Goal: Task Accomplishment & Management: Use online tool/utility

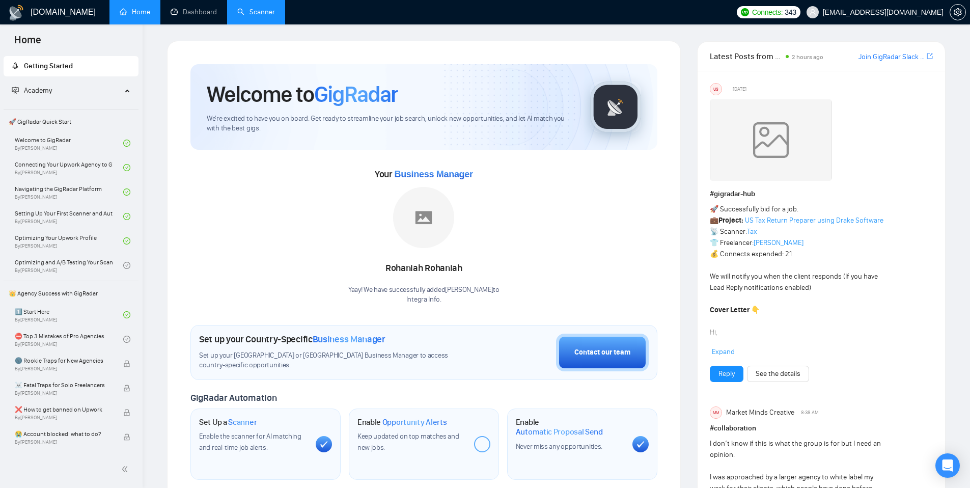
click at [251, 9] on link "Scanner" at bounding box center [256, 12] width 38 height 9
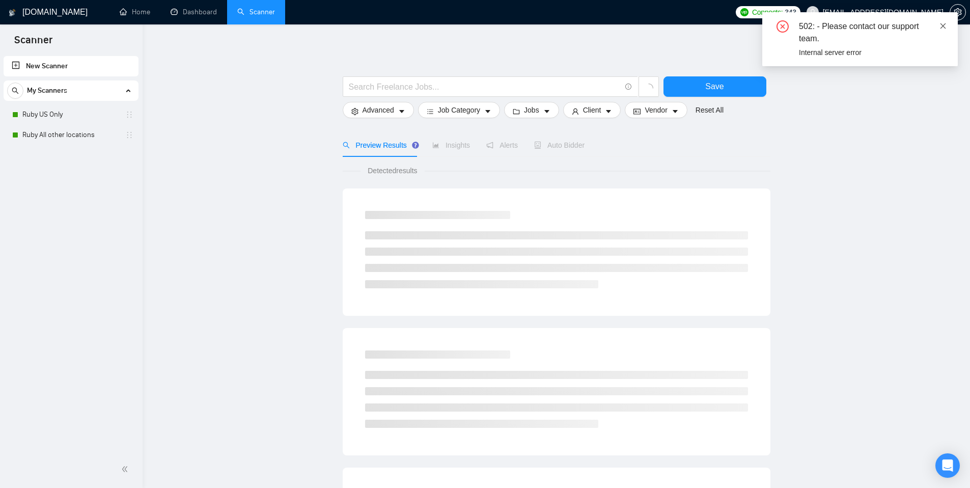
click at [946, 24] on icon "close" at bounding box center [943, 25] width 7 height 7
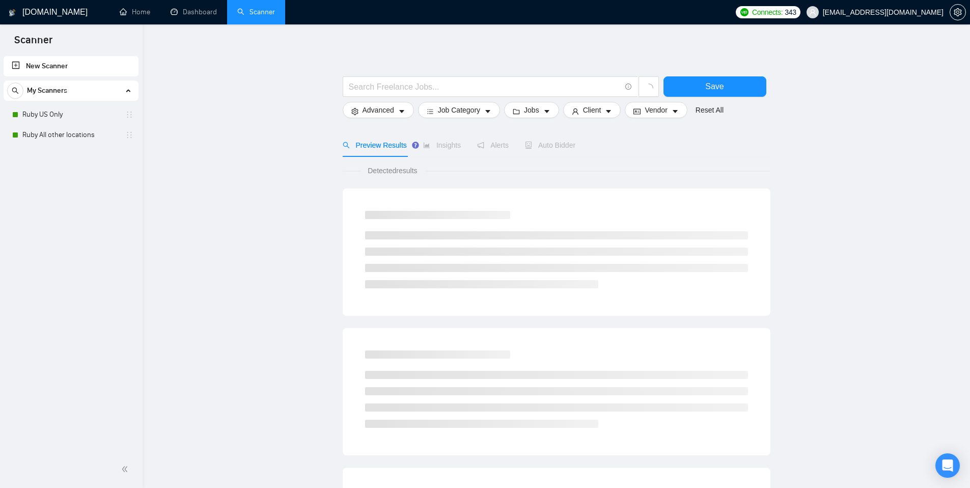
click at [243, 16] on link "Scanner" at bounding box center [256, 12] width 38 height 9
click at [72, 133] on link "Ruby All other locations" at bounding box center [70, 135] width 97 height 20
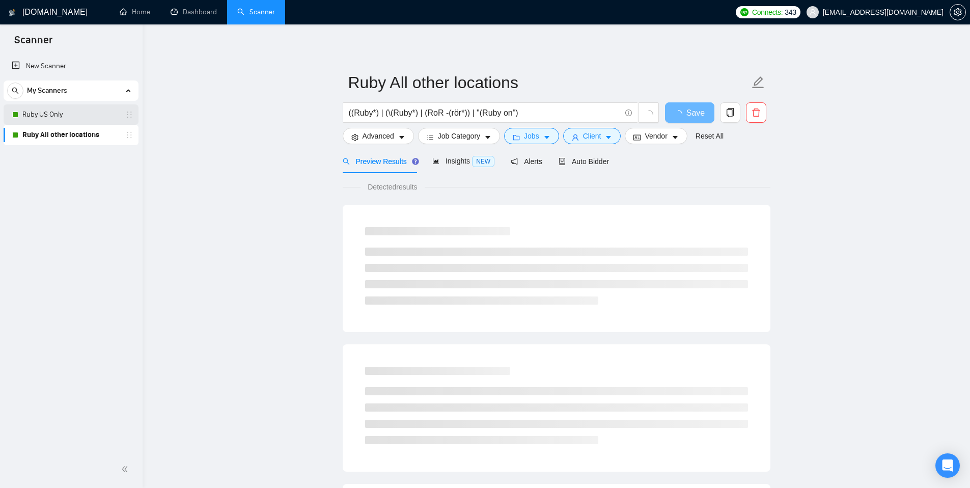
click at [89, 118] on link "Ruby US Only" at bounding box center [70, 114] width 97 height 20
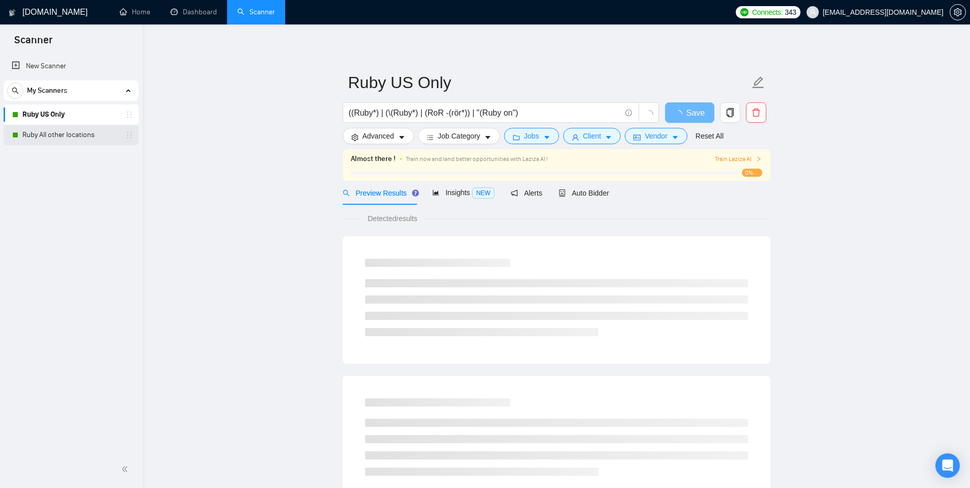
click at [92, 132] on link "Ruby All other locations" at bounding box center [70, 135] width 97 height 20
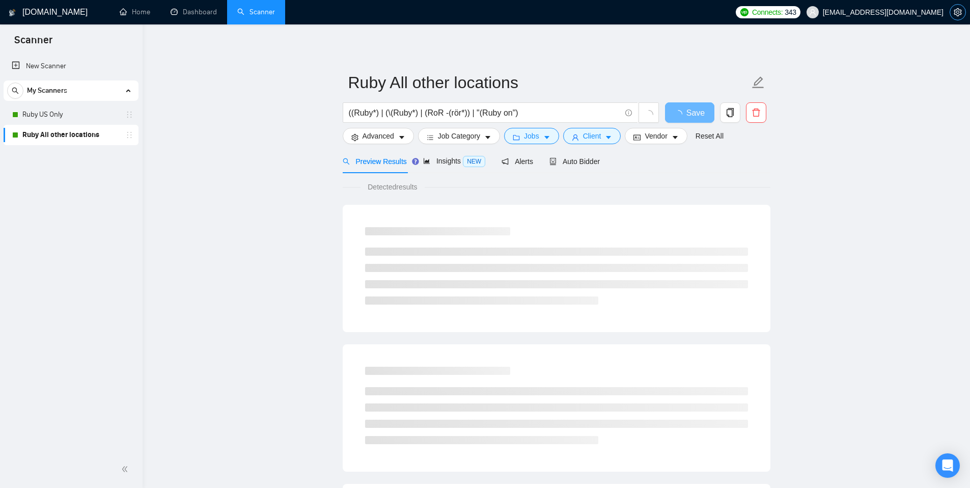
click at [954, 10] on icon "setting" at bounding box center [958, 12] width 8 height 8
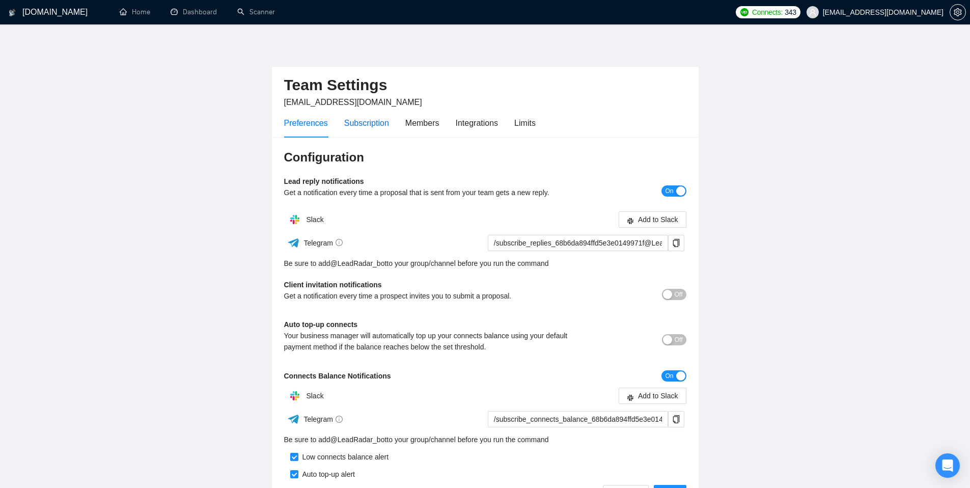
click at [377, 121] on div "Subscription" at bounding box center [366, 123] width 45 height 13
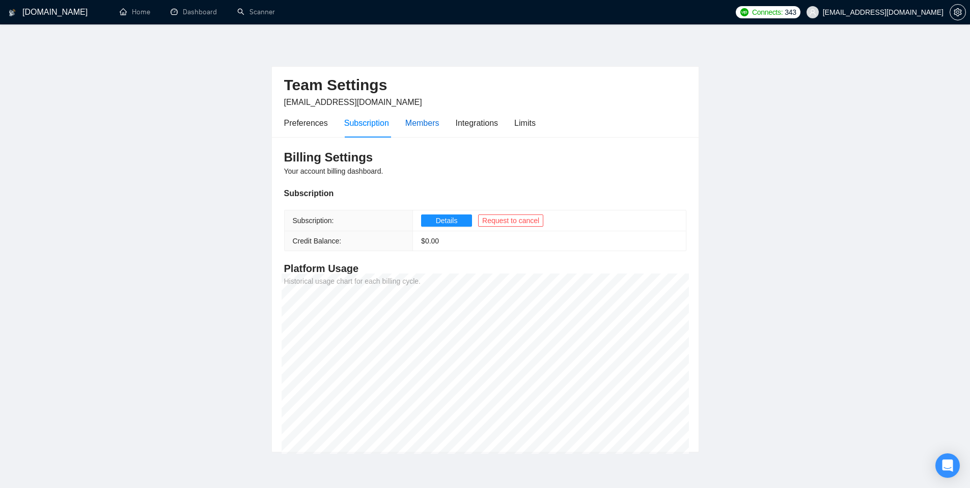
click at [421, 123] on div "Members" at bounding box center [422, 123] width 34 height 13
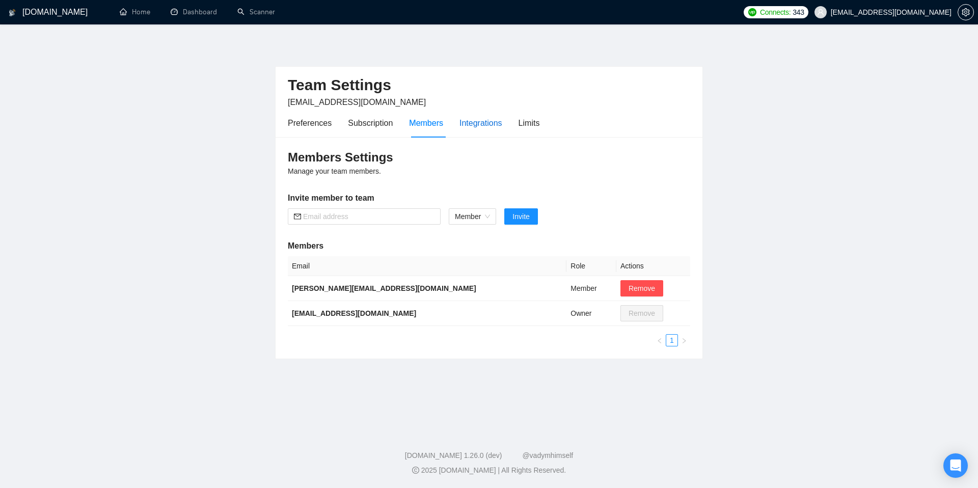
click at [477, 125] on div "Integrations" at bounding box center [480, 123] width 43 height 13
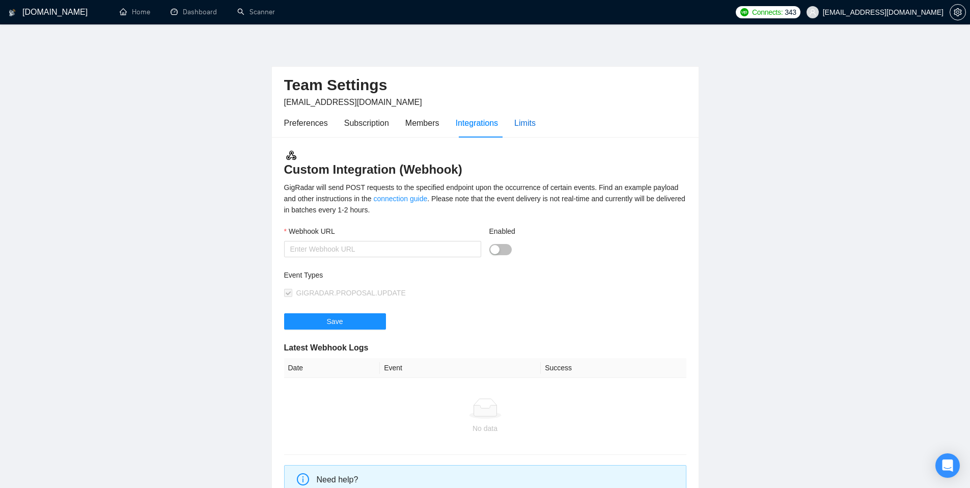
click at [528, 125] on div "Limits" at bounding box center [524, 123] width 21 height 13
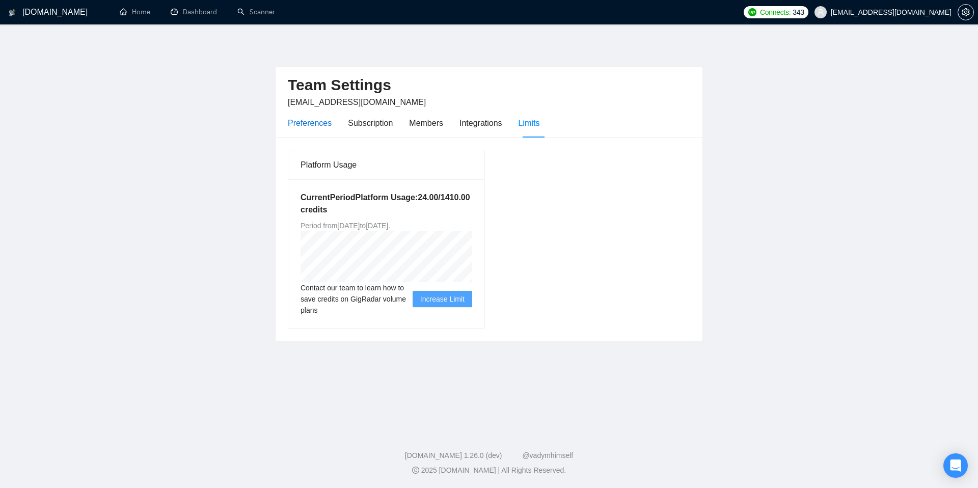
click at [304, 120] on div "Preferences" at bounding box center [310, 123] width 44 height 13
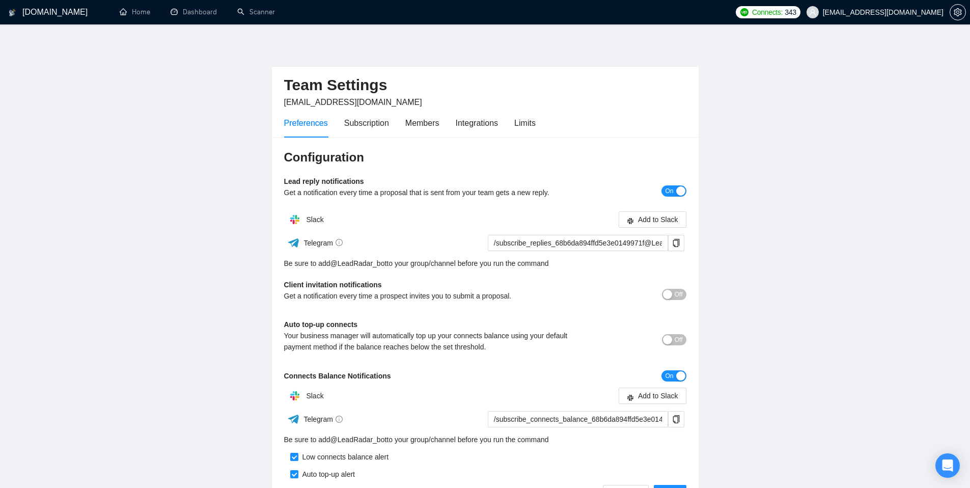
click at [34, 10] on h1 "[DOMAIN_NAME]" at bounding box center [54, 12] width 65 height 24
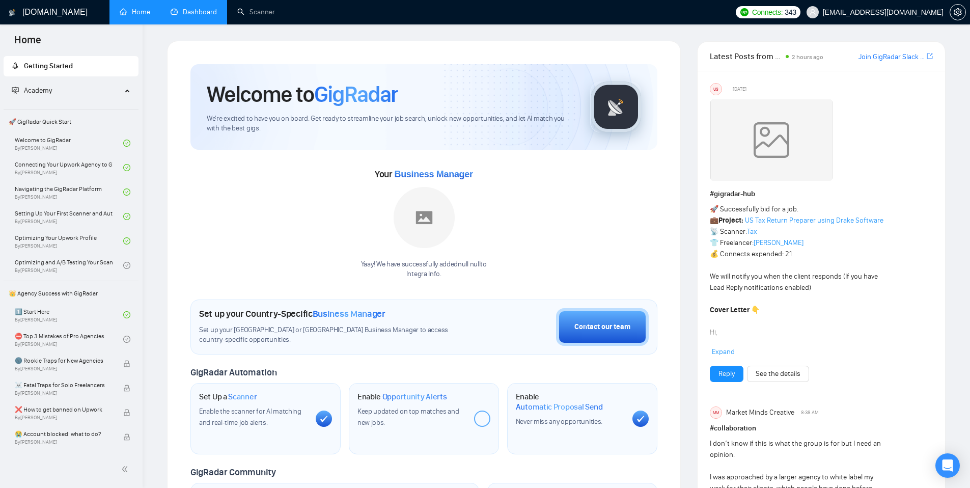
click at [190, 16] on link "Dashboard" at bounding box center [194, 12] width 46 height 9
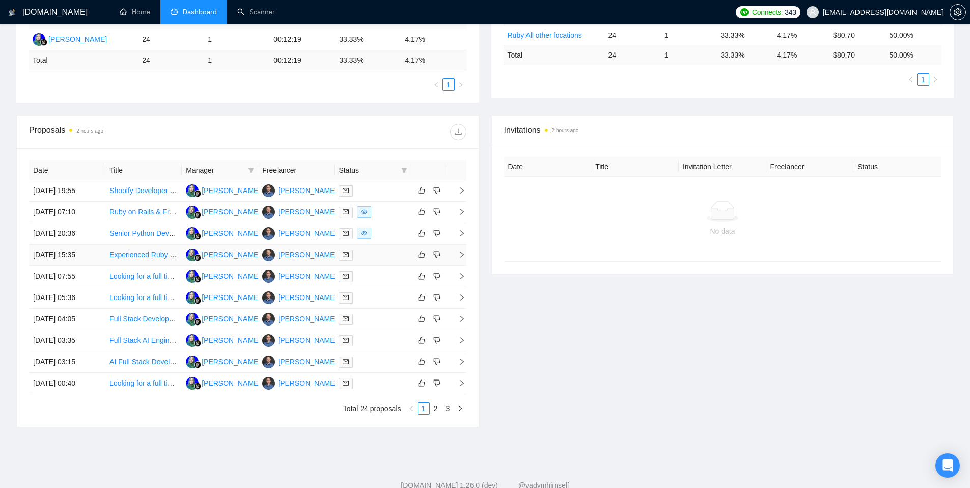
scroll to position [223, 0]
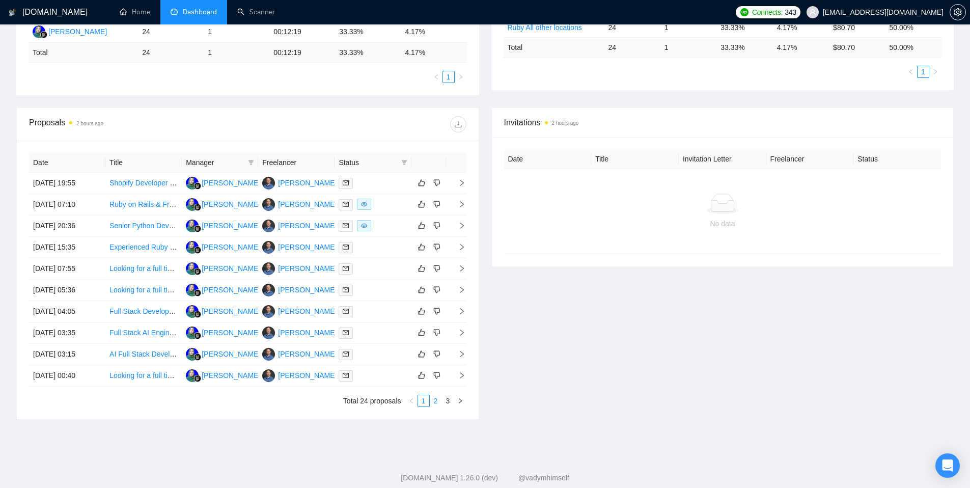
click at [435, 401] on link "2" at bounding box center [435, 400] width 11 height 11
click at [451, 399] on link "3" at bounding box center [448, 400] width 11 height 11
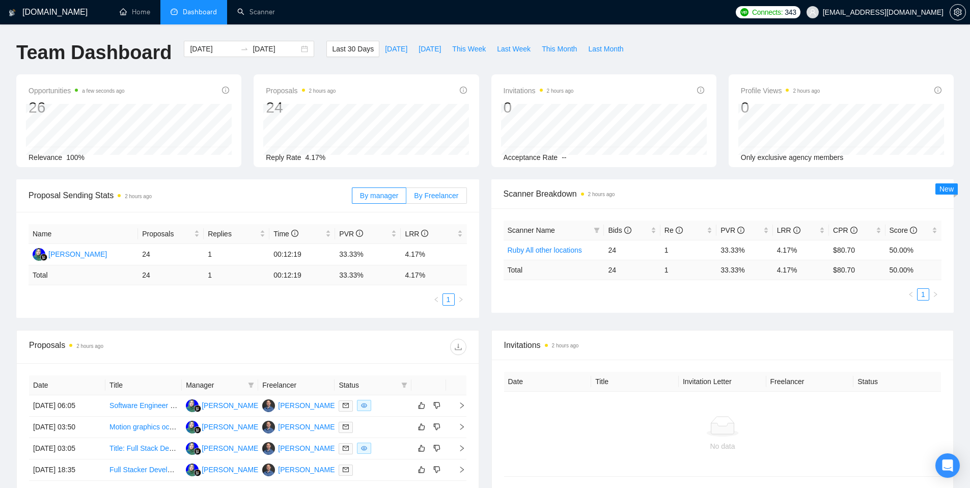
click at [438, 196] on span "By Freelancer" at bounding box center [436, 195] width 44 height 8
click at [406, 198] on input "By Freelancer" at bounding box center [406, 198] width 0 height 0
click at [382, 197] on span "By manager" at bounding box center [379, 195] width 38 height 8
click at [352, 198] on input "By manager" at bounding box center [352, 198] width 0 height 0
click at [430, 198] on span "By Freelancer" at bounding box center [436, 195] width 44 height 8
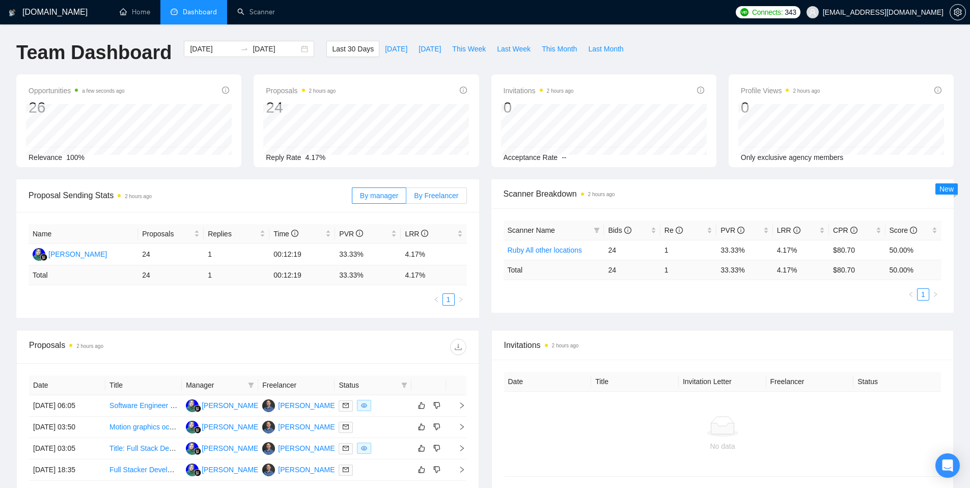
click at [437, 196] on span "By Freelancer" at bounding box center [436, 195] width 44 height 8
click at [406, 198] on input "By Freelancer" at bounding box center [406, 198] width 0 height 0
click at [369, 192] on span "By manager" at bounding box center [379, 195] width 38 height 8
click at [352, 198] on input "By manager" at bounding box center [352, 198] width 0 height 0
click at [269, 10] on link "Scanner" at bounding box center [256, 12] width 38 height 9
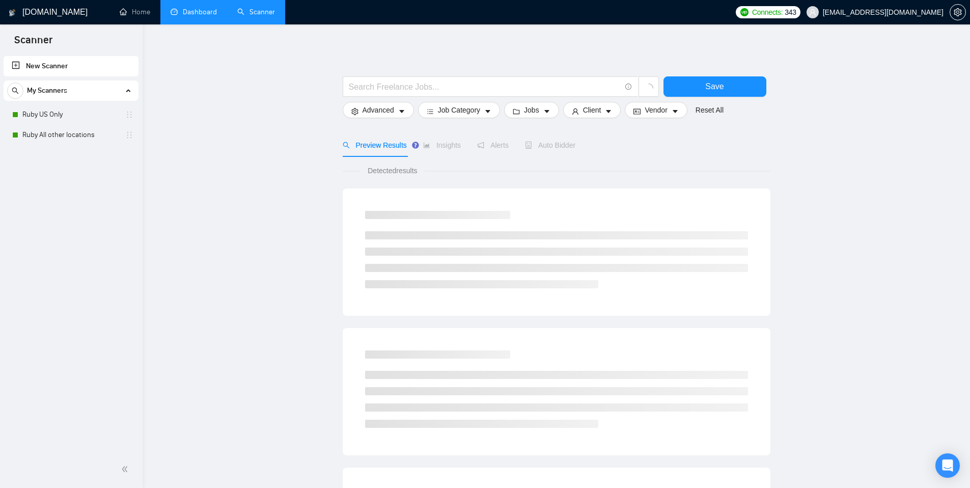
click at [202, 12] on link "Dashboard" at bounding box center [194, 12] width 46 height 9
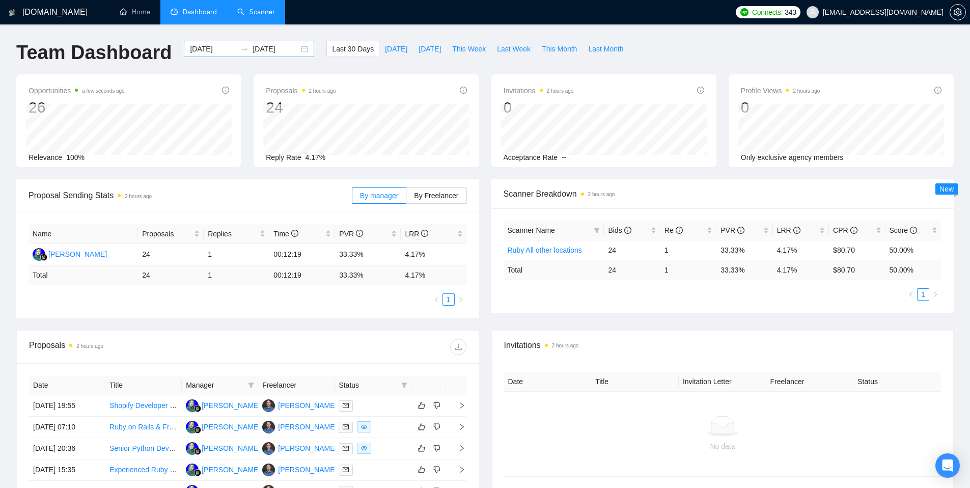
click at [297, 50] on div "2025-08-13 2025-09-12" at bounding box center [249, 49] width 130 height 16
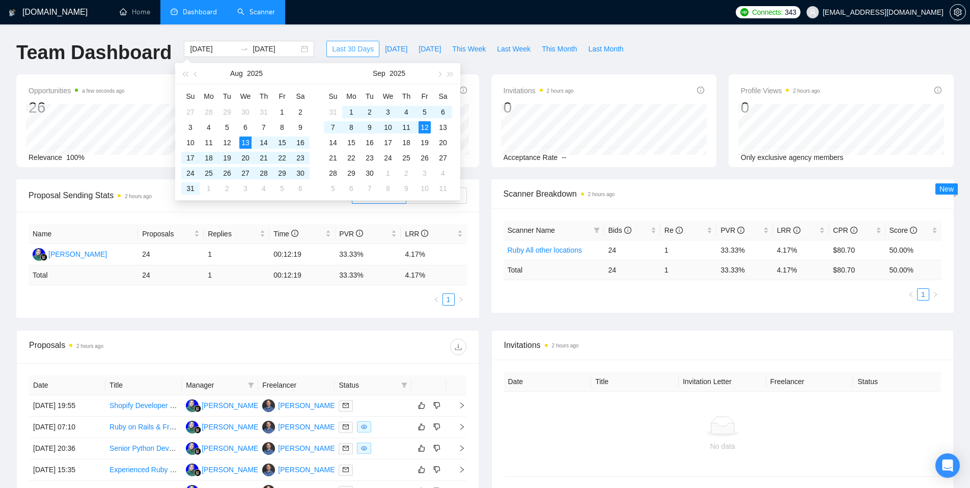
click at [352, 49] on span "Last 30 Days" at bounding box center [353, 48] width 42 height 11
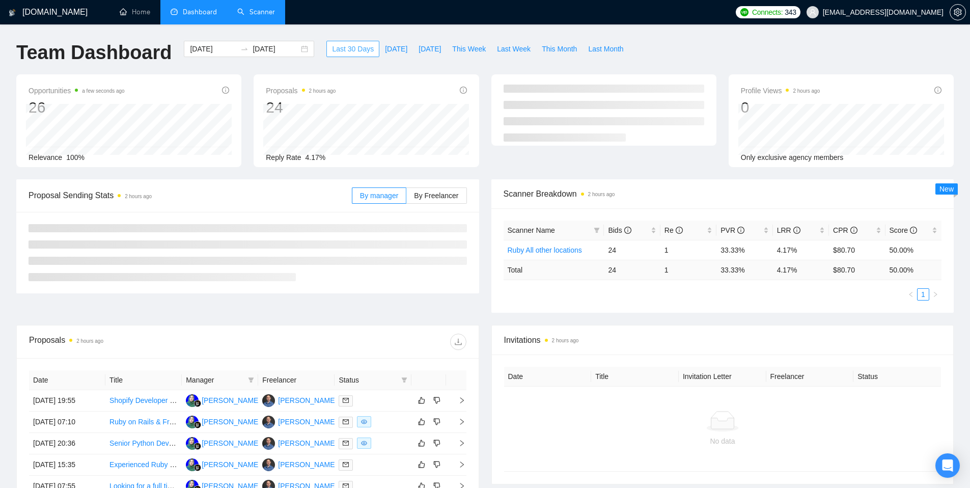
click at [351, 49] on span "Last 30 Days" at bounding box center [353, 48] width 42 height 11
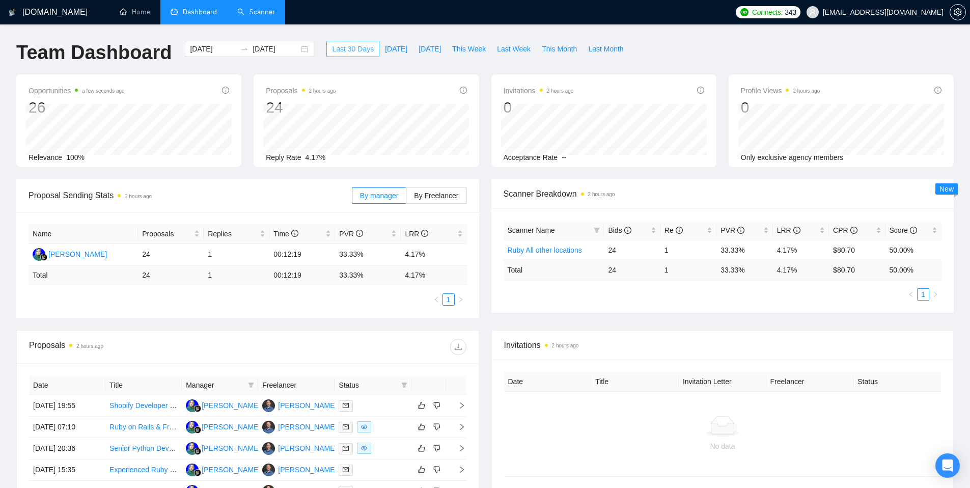
click at [352, 49] on span "Last 30 Days" at bounding box center [353, 48] width 42 height 11
click at [466, 51] on span "This Week" at bounding box center [469, 48] width 34 height 11
type input "2025-09-08"
type input "2025-09-14"
click at [558, 47] on span "This Month" at bounding box center [559, 48] width 35 height 11
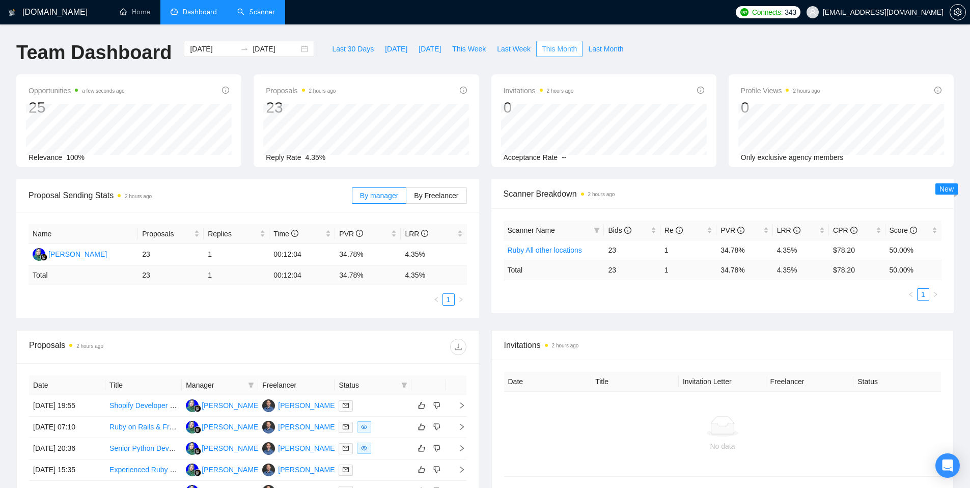
type input "2025-09-01"
type input "2025-09-30"
click at [612, 50] on span "Last Month" at bounding box center [605, 48] width 35 height 11
type input "2025-08-01"
type input "2025-08-31"
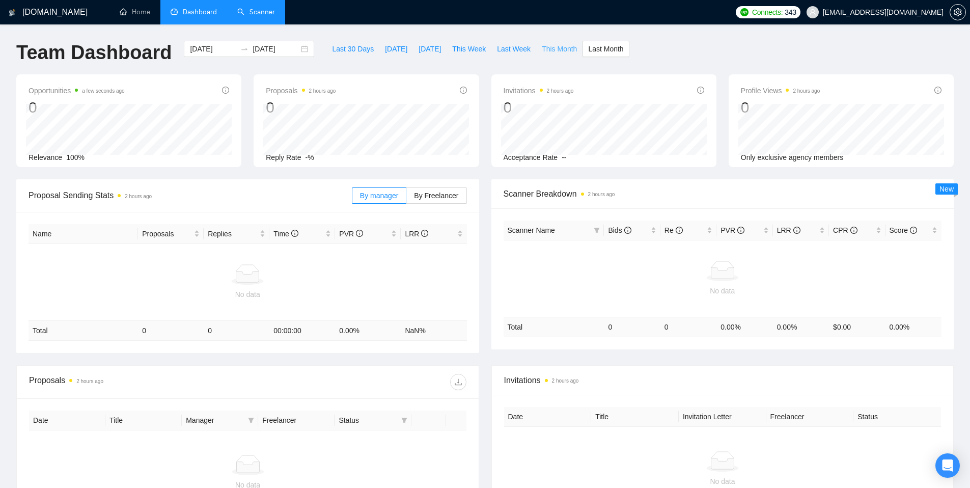
click at [561, 50] on span "This Month" at bounding box center [559, 48] width 35 height 11
type input "2025-09-01"
type input "2025-09-30"
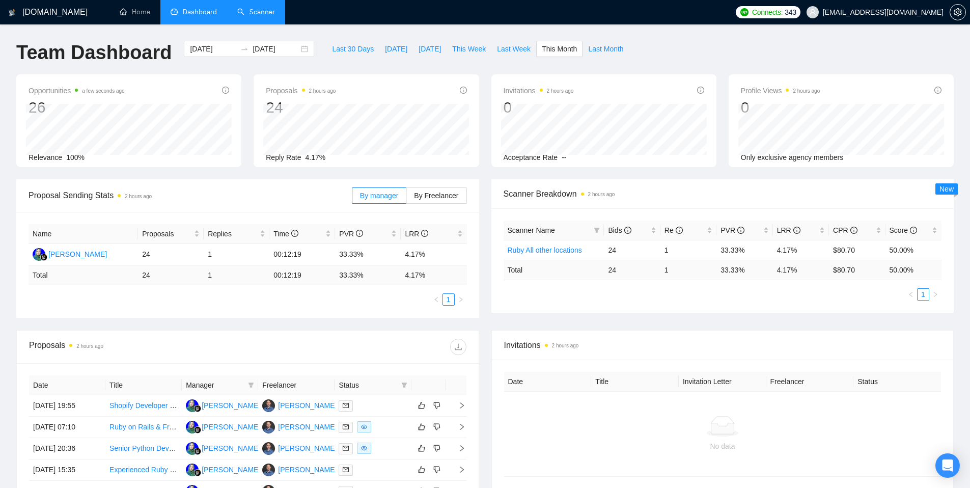
click at [263, 14] on link "Scanner" at bounding box center [256, 12] width 38 height 9
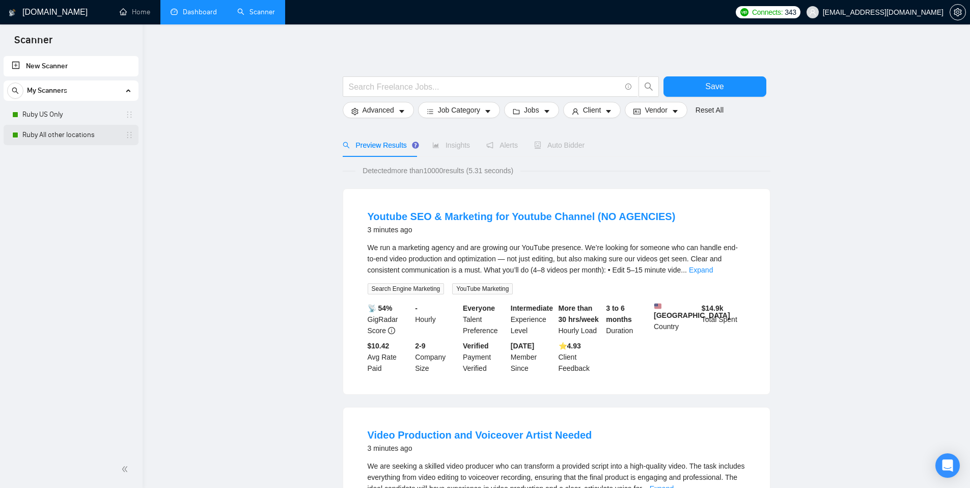
click at [54, 133] on link "Ruby All other locations" at bounding box center [70, 135] width 97 height 20
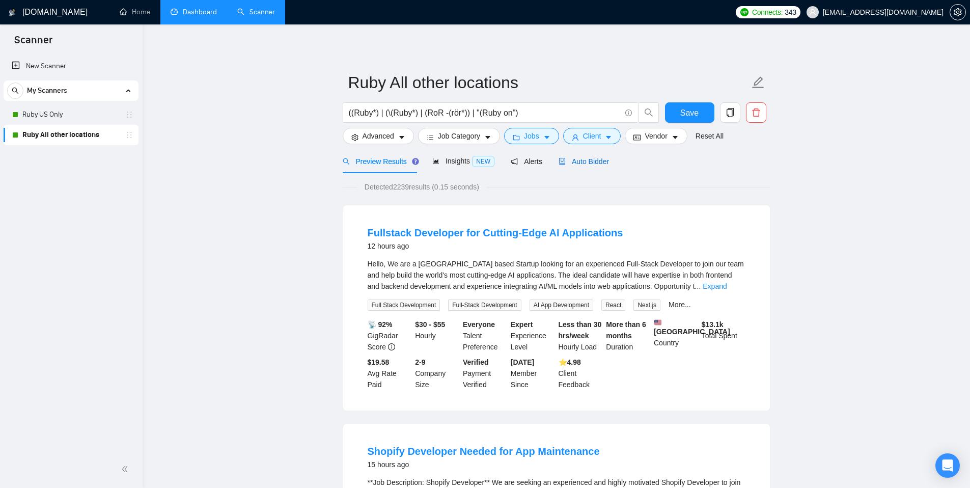
click at [592, 161] on span "Auto Bidder" at bounding box center [584, 161] width 50 height 8
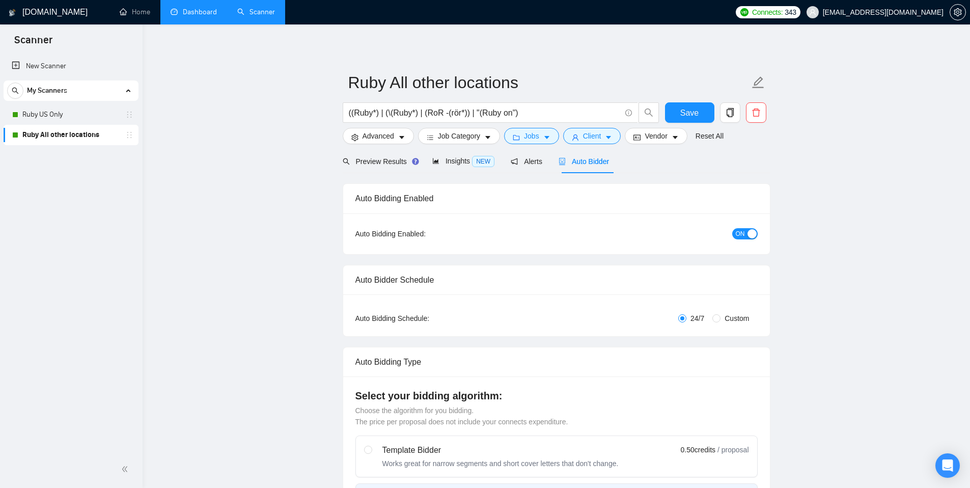
click at [748, 236] on div "button" at bounding box center [752, 233] width 9 height 9
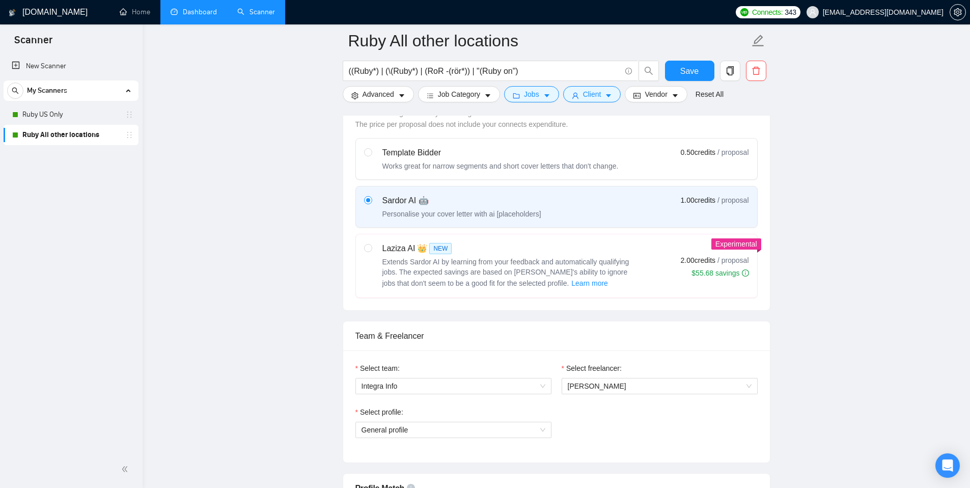
scroll to position [348, 0]
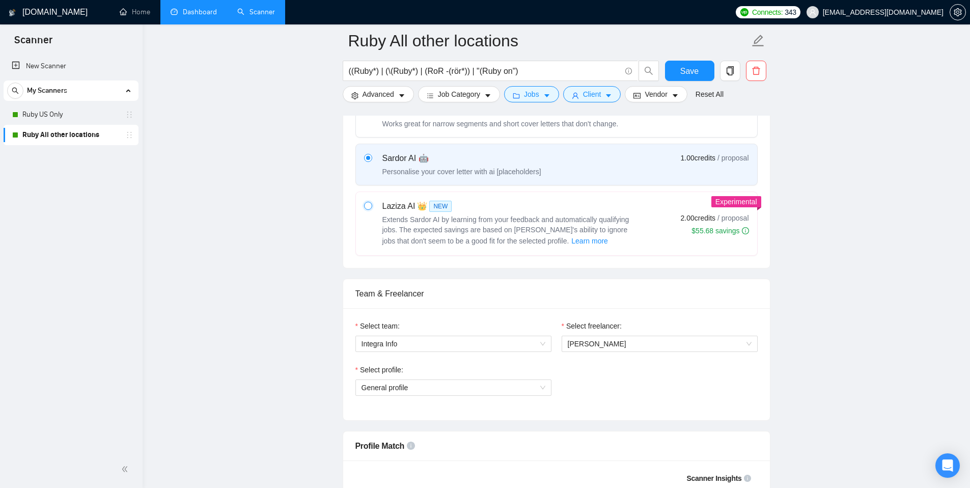
click at [370, 206] on input "radio" at bounding box center [367, 205] width 7 height 7
radio input "true"
radio input "false"
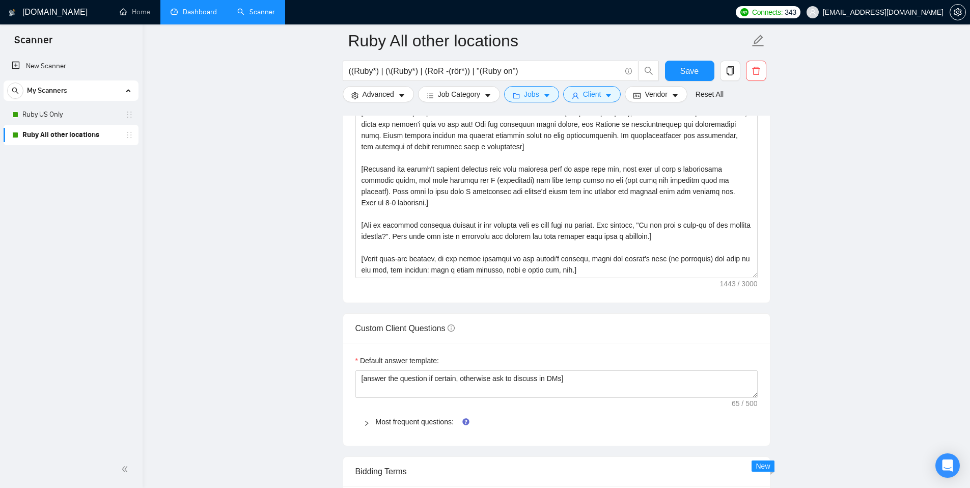
scroll to position [0, 0]
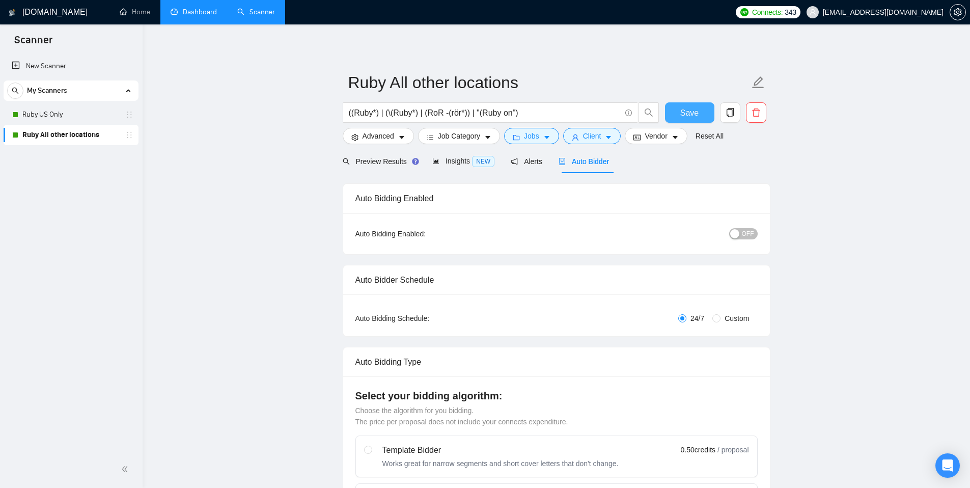
click at [682, 114] on span "Save" at bounding box center [689, 112] width 18 height 13
click at [73, 111] on link "Ruby US Only" at bounding box center [70, 114] width 97 height 20
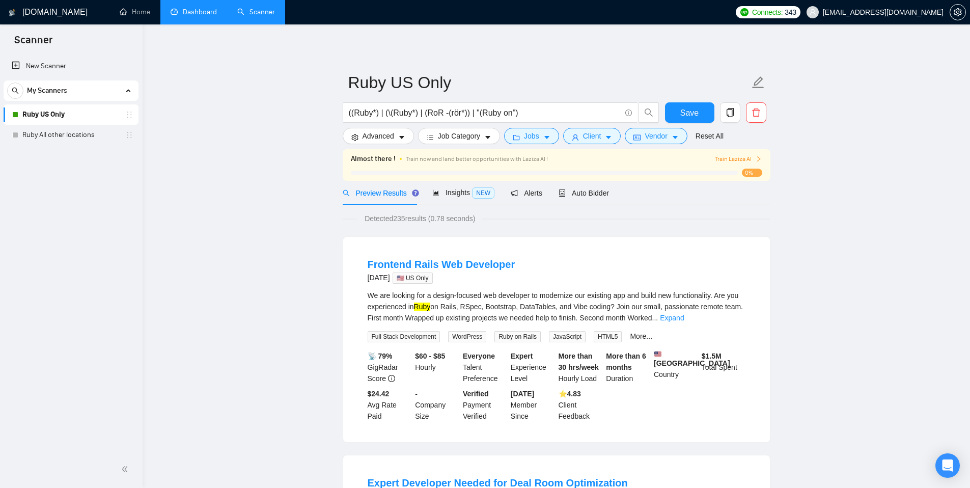
click at [734, 159] on span "Train Laziza AI" at bounding box center [738, 159] width 47 height 10
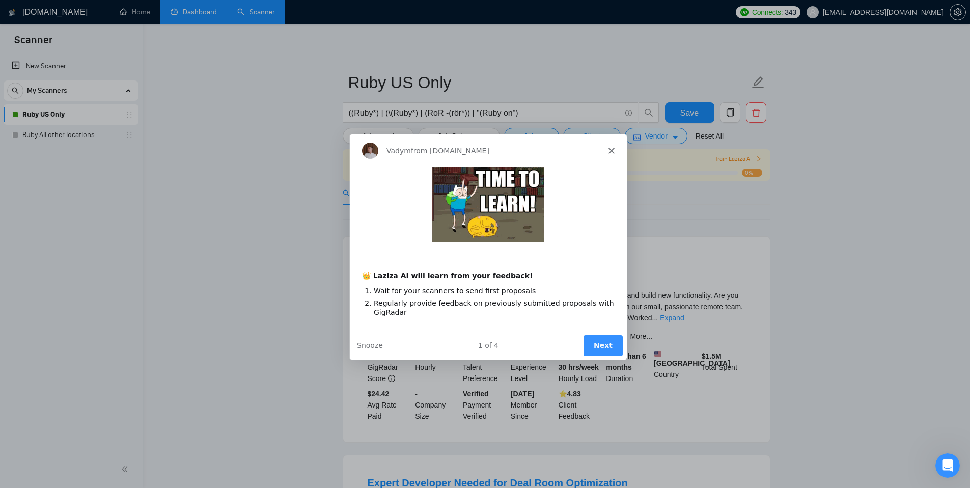
click at [601, 346] on button "Next" at bounding box center [602, 344] width 39 height 21
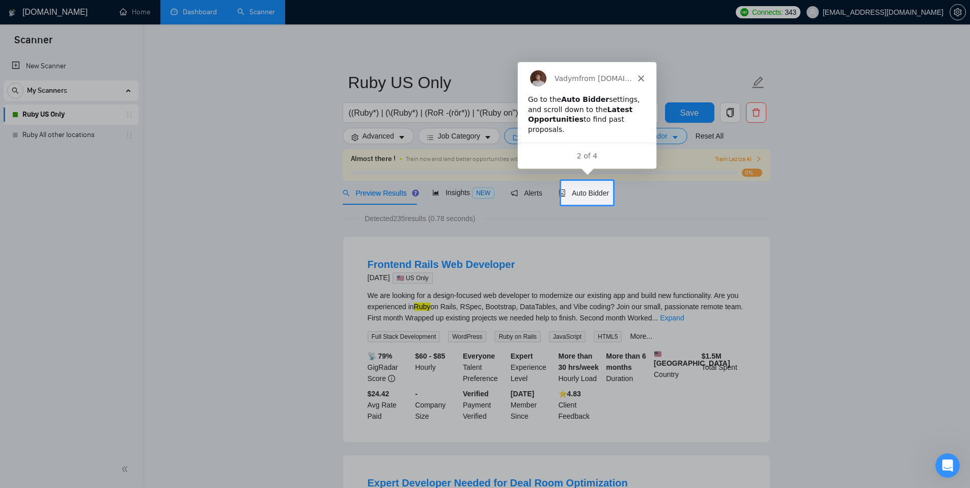
click at [608, 235] on div at bounding box center [485, 346] width 970 height 283
click at [599, 195] on span "Auto Bidder" at bounding box center [584, 193] width 50 height 8
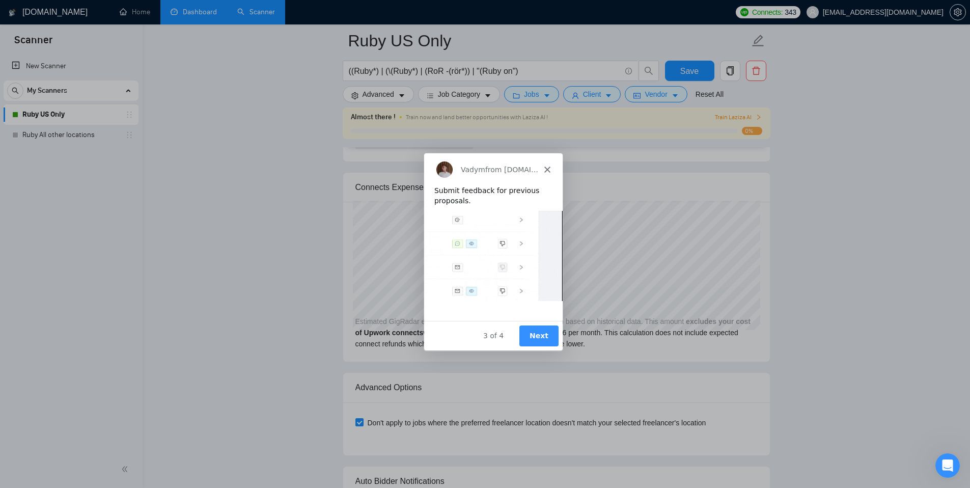
scroll to position [2016, 0]
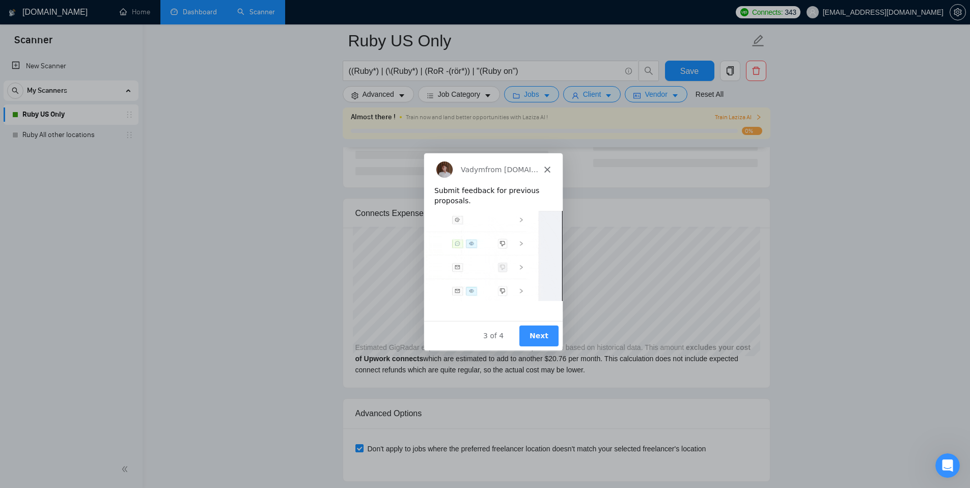
click at [546, 172] on icon "Close" at bounding box center [546, 169] width 6 height 6
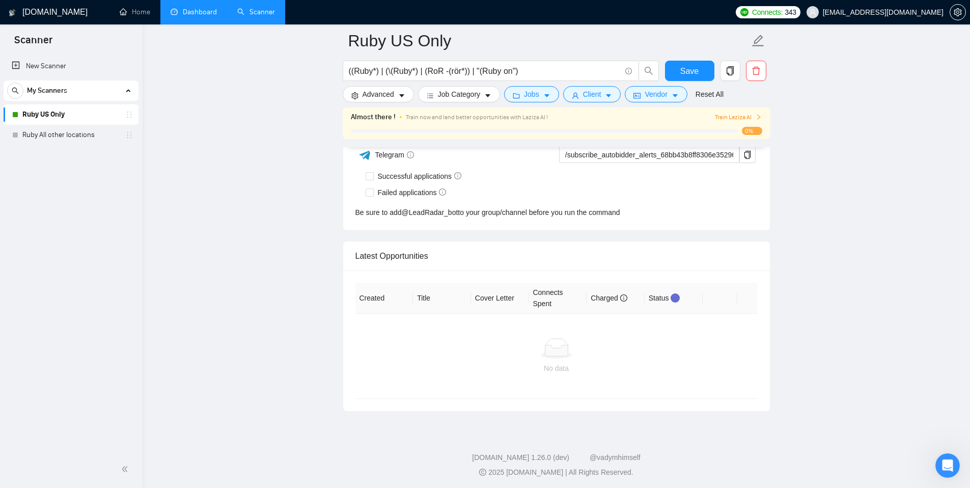
scroll to position [2497, 0]
click at [69, 92] on div "My Scanners" at bounding box center [71, 90] width 128 height 20
click at [142, 10] on link "Home" at bounding box center [135, 12] width 31 height 9
